Goal: Find specific page/section: Find specific page/section

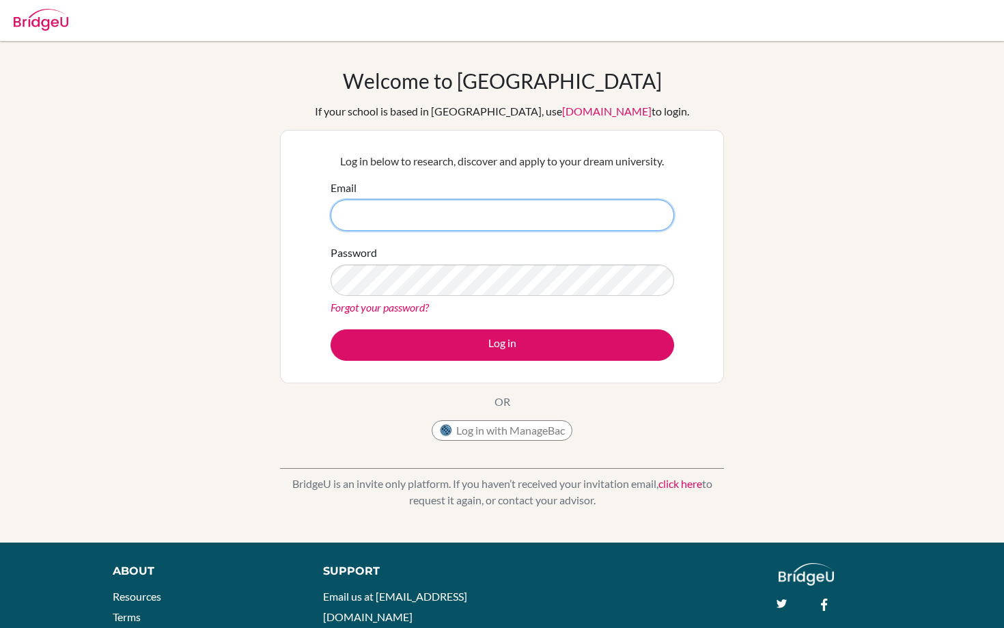
type input "jfalbo@ans.edu.ni"
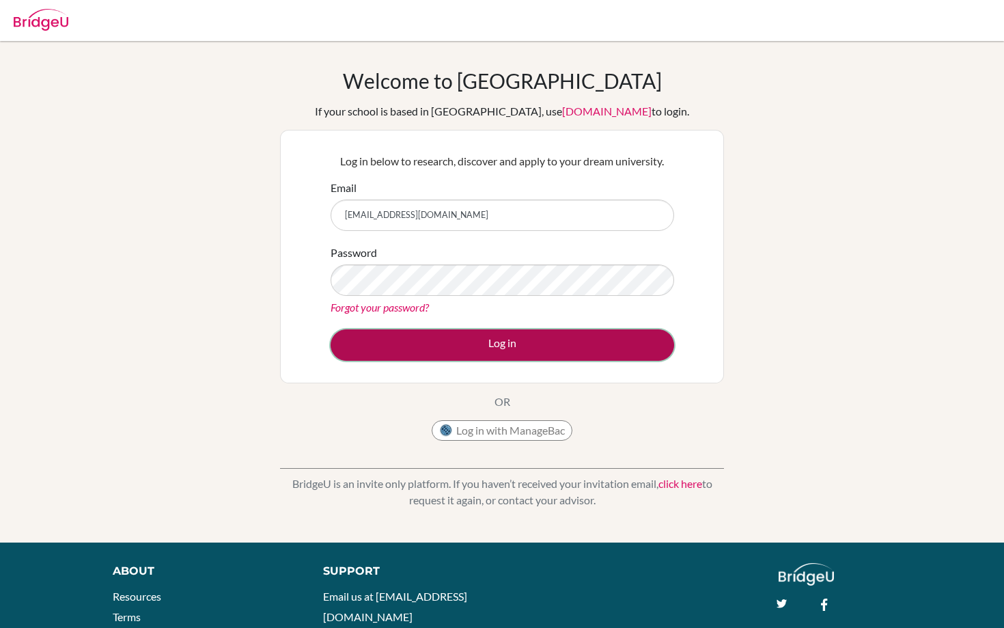
click at [515, 342] on button "Log in" at bounding box center [503, 344] width 344 height 31
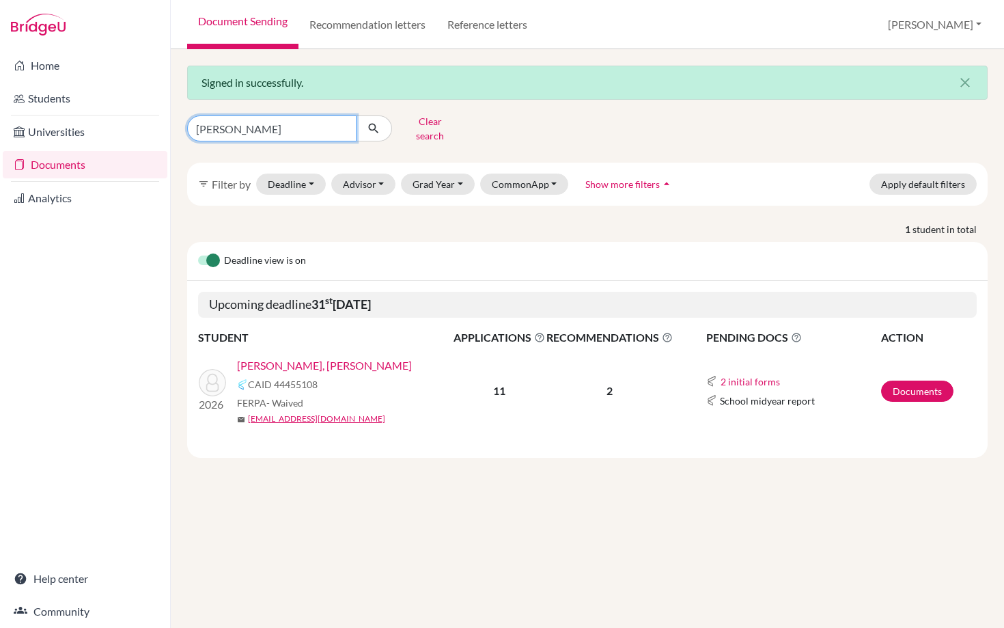
drag, startPoint x: 238, startPoint y: 123, endPoint x: 174, endPoint y: 124, distance: 63.5
click at [174, 124] on div "Signed in successfully. close [PERSON_NAME] Clear search filter_list Filter by …" at bounding box center [588, 338] width 834 height 579
type input "[PERSON_NAME]"
click button "submit" at bounding box center [374, 128] width 36 height 26
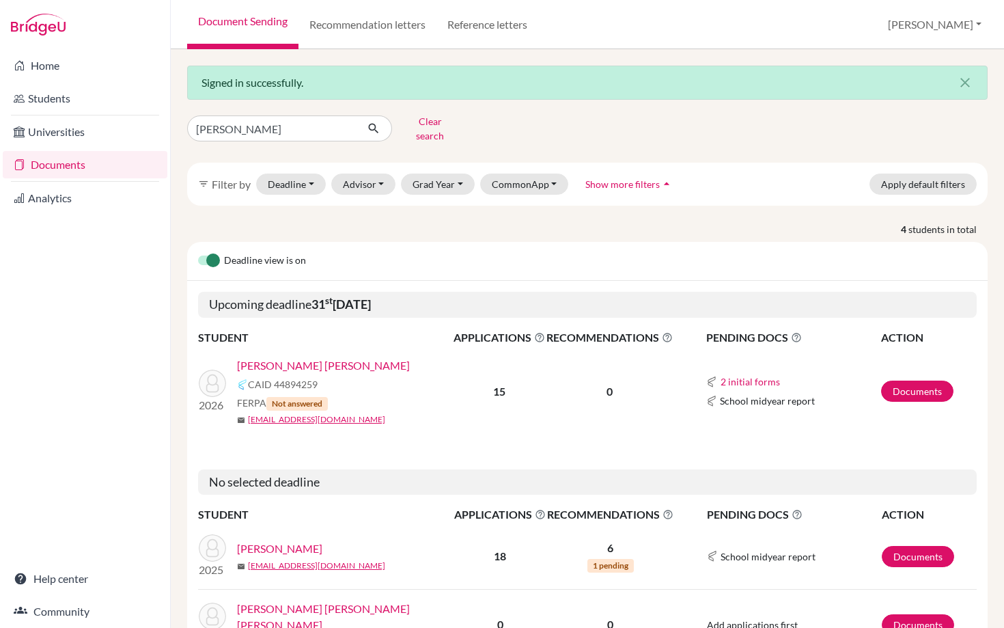
click at [299, 357] on link "[PERSON_NAME] [PERSON_NAME]" at bounding box center [323, 365] width 173 height 16
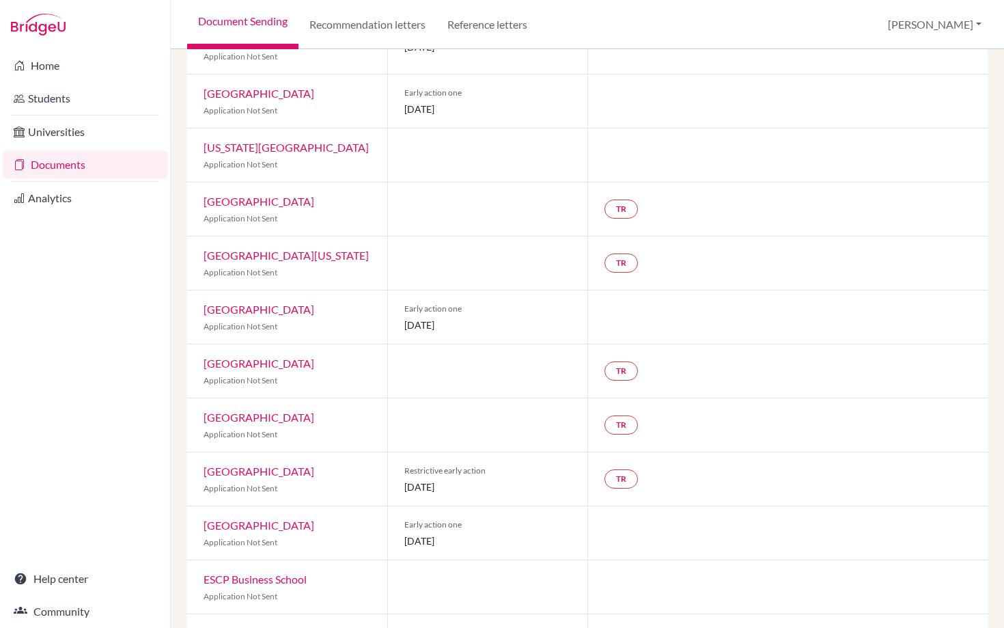
scroll to position [436, 0]
